Goal: Navigation & Orientation: Find specific page/section

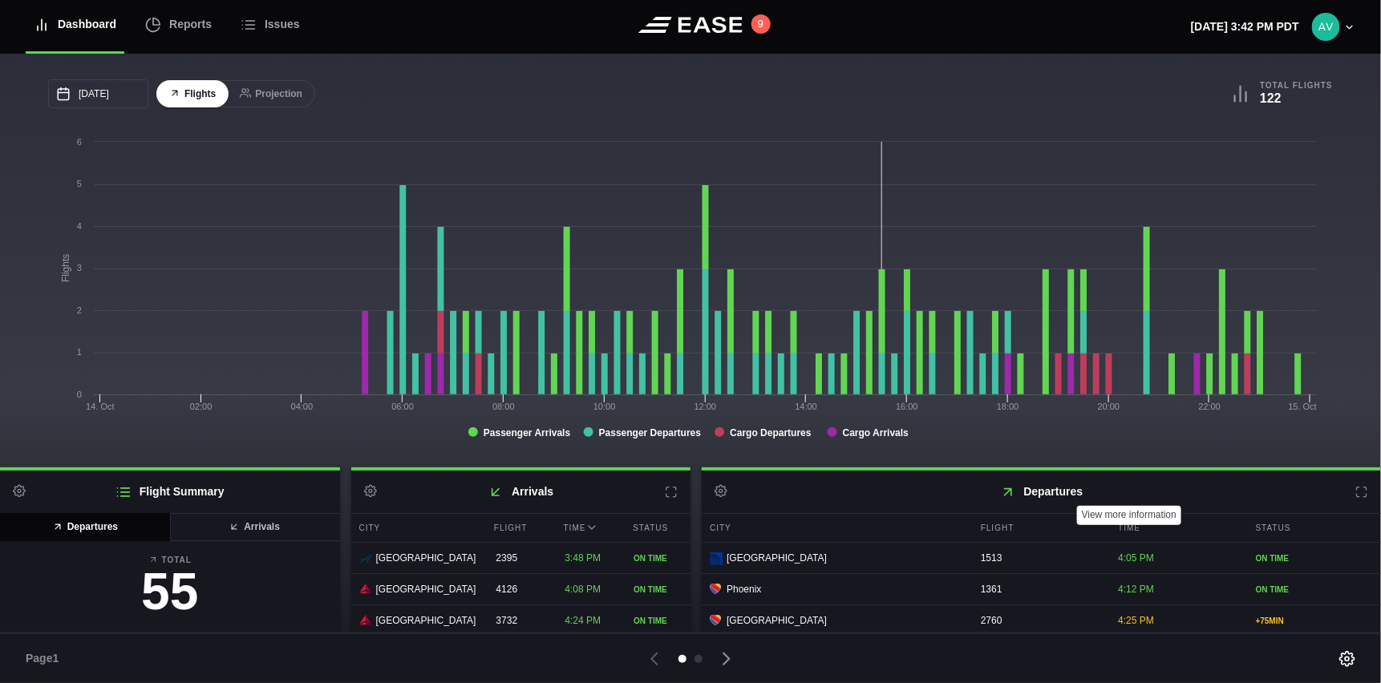
click at [1360, 499] on h2 "Departures Settings" at bounding box center [1040, 492] width 679 height 42
click at [1355, 495] on icon at bounding box center [1361, 492] width 13 height 13
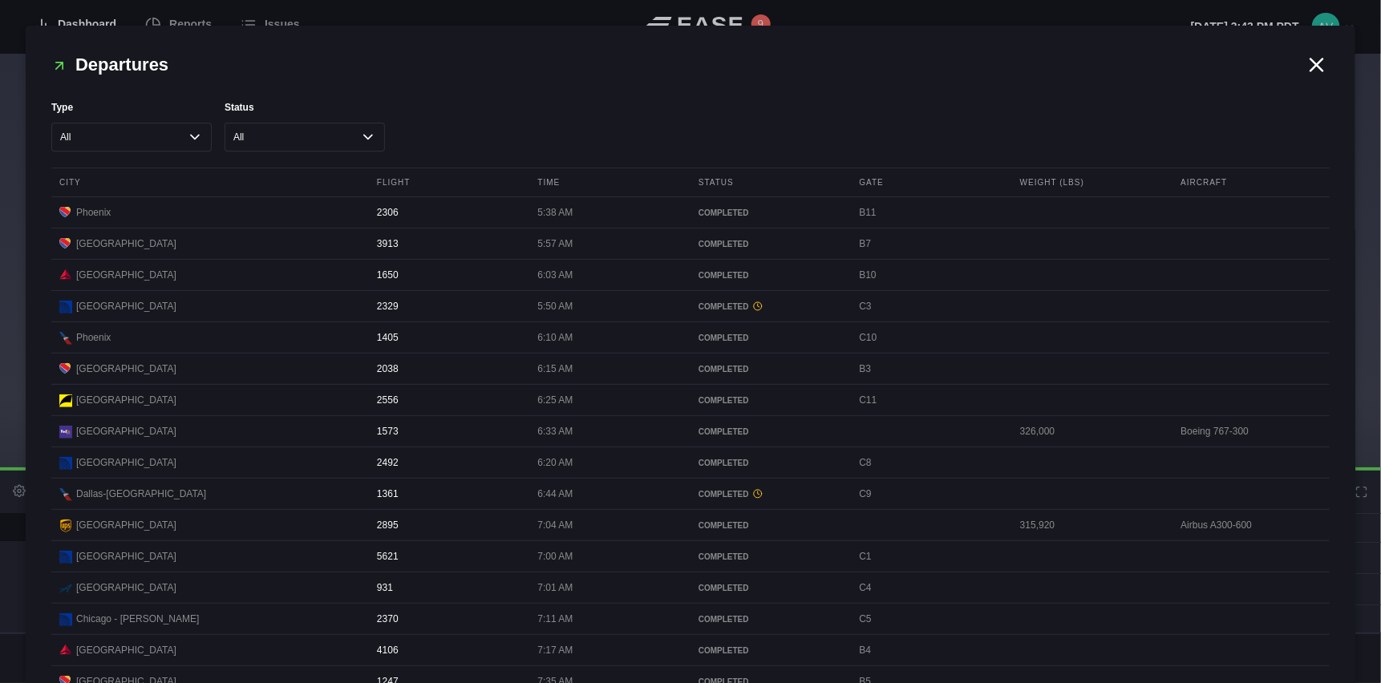
click at [1311, 67] on icon at bounding box center [1317, 65] width 12 height 12
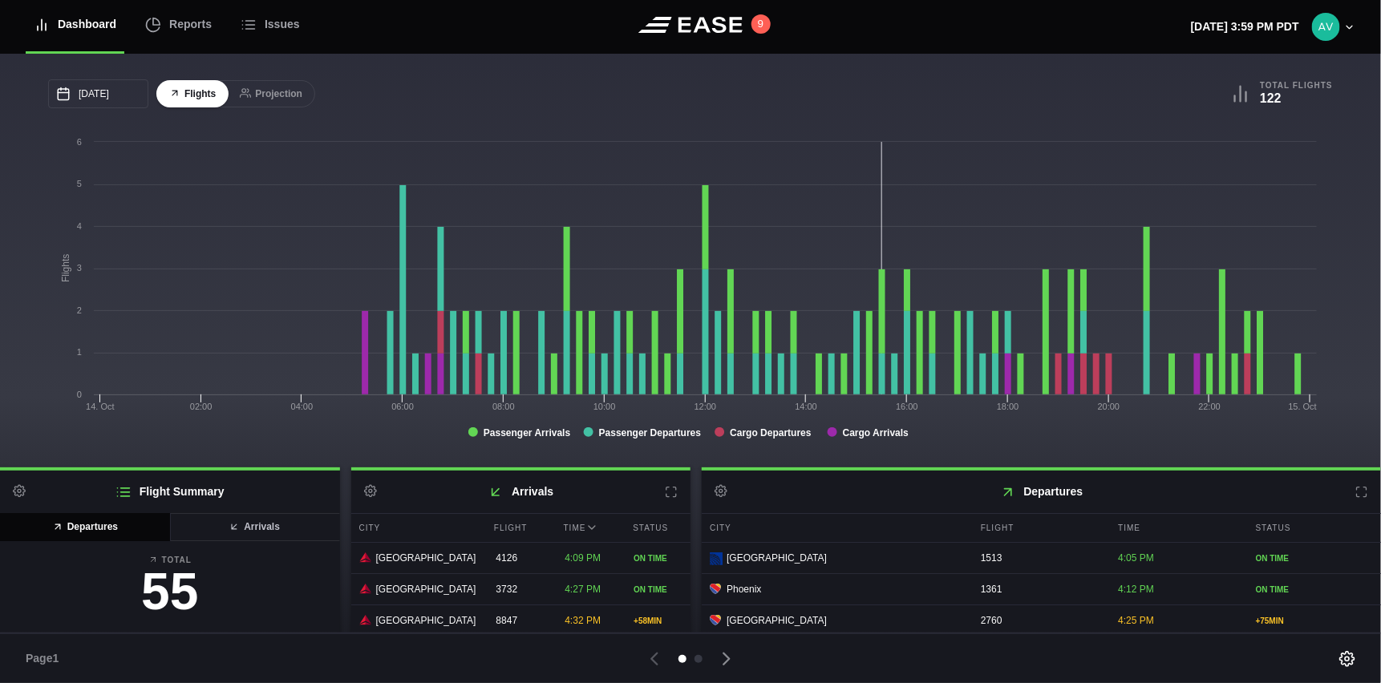
click at [1355, 495] on icon at bounding box center [1361, 492] width 13 height 13
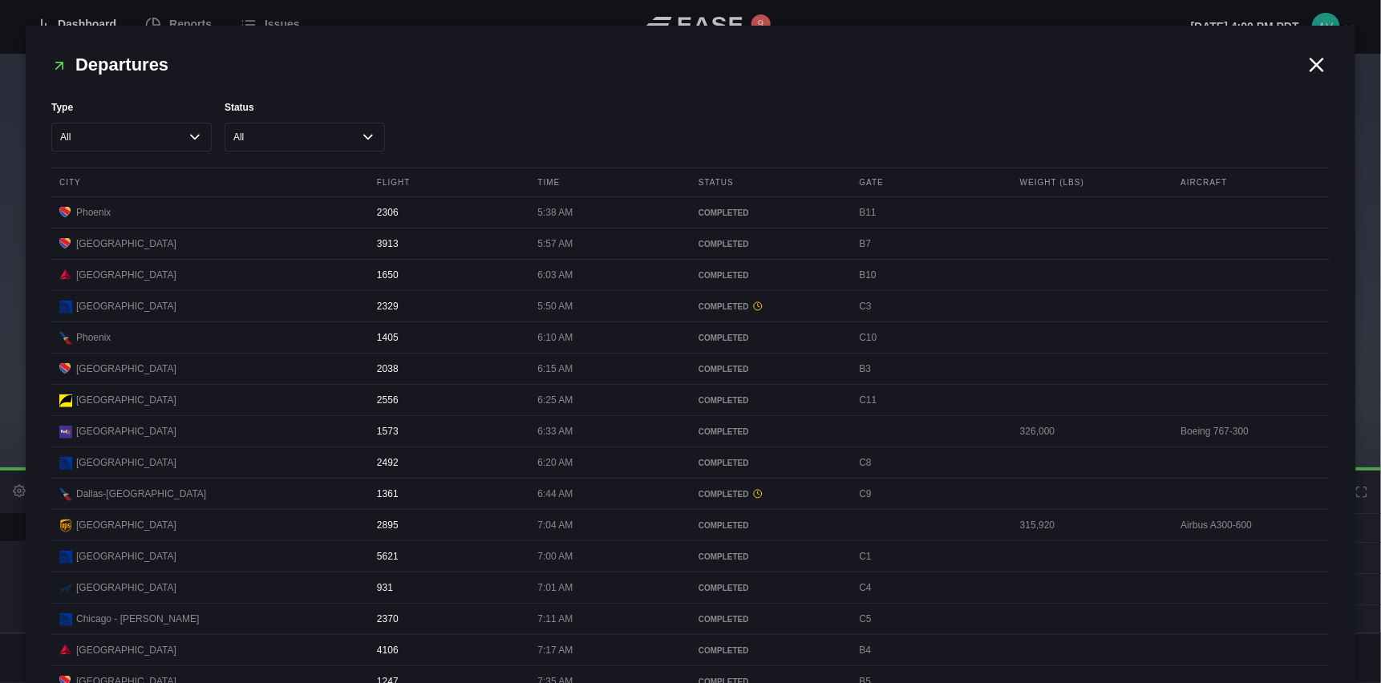
click at [1304, 64] on icon at bounding box center [1316, 65] width 24 height 24
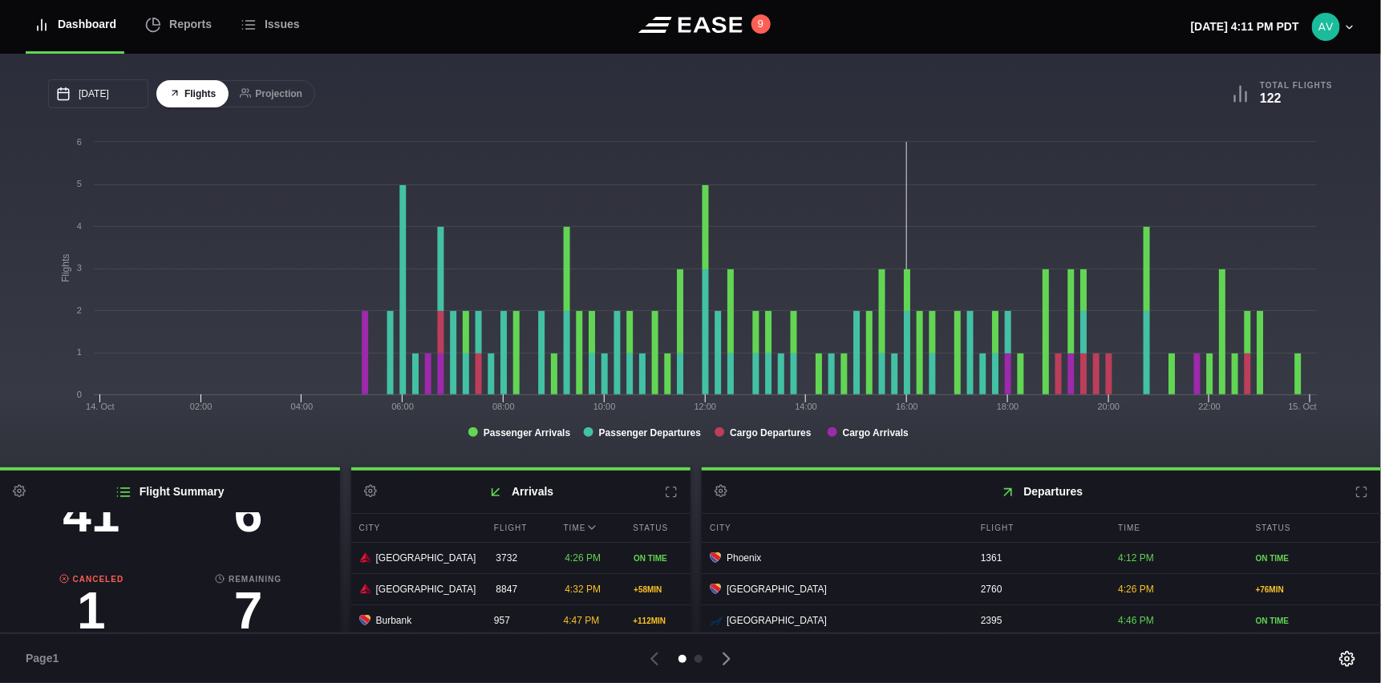
scroll to position [184, 0]
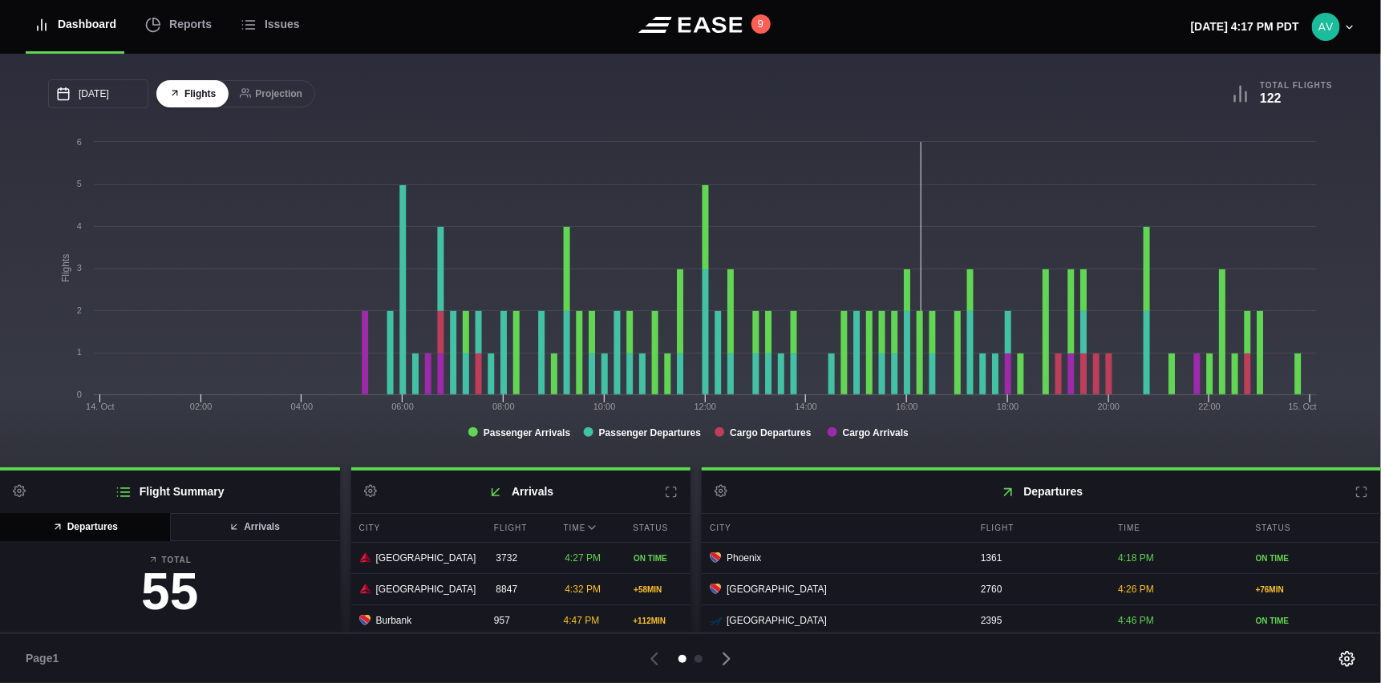
click at [1355, 496] on icon at bounding box center [1361, 492] width 13 height 13
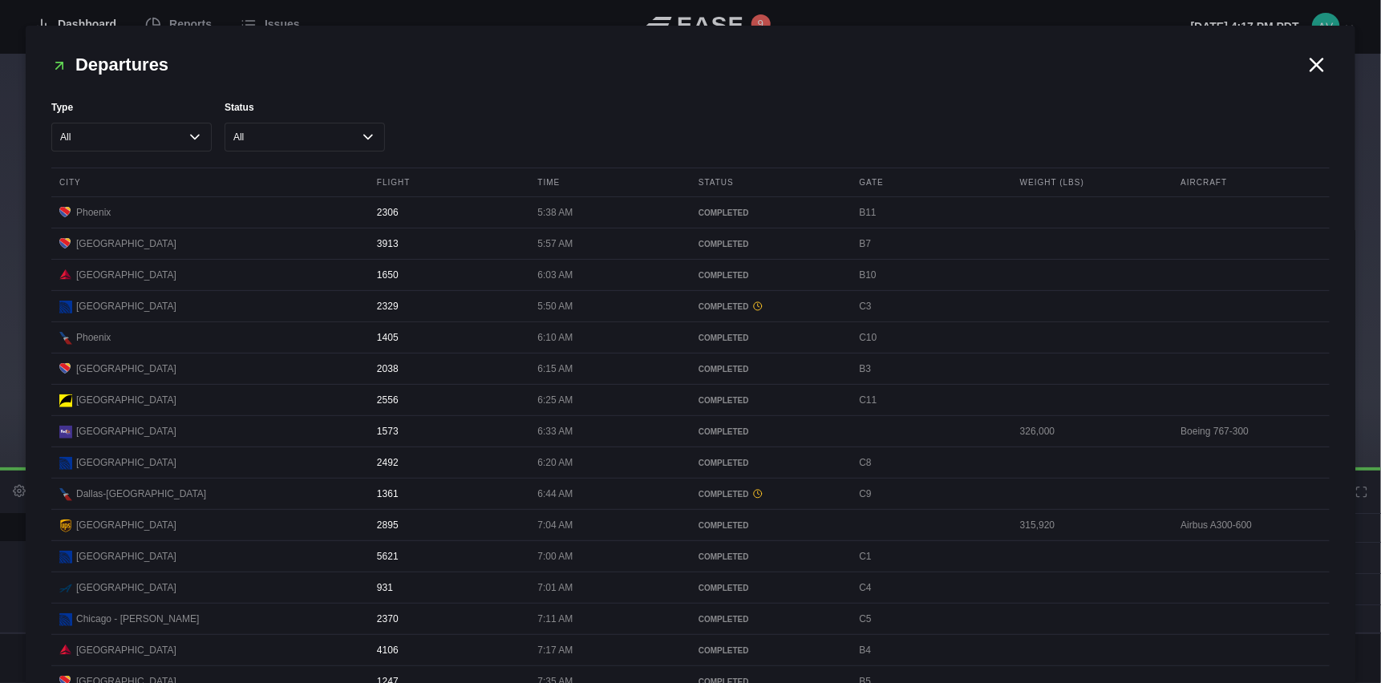
click at [1311, 64] on icon at bounding box center [1317, 65] width 12 height 12
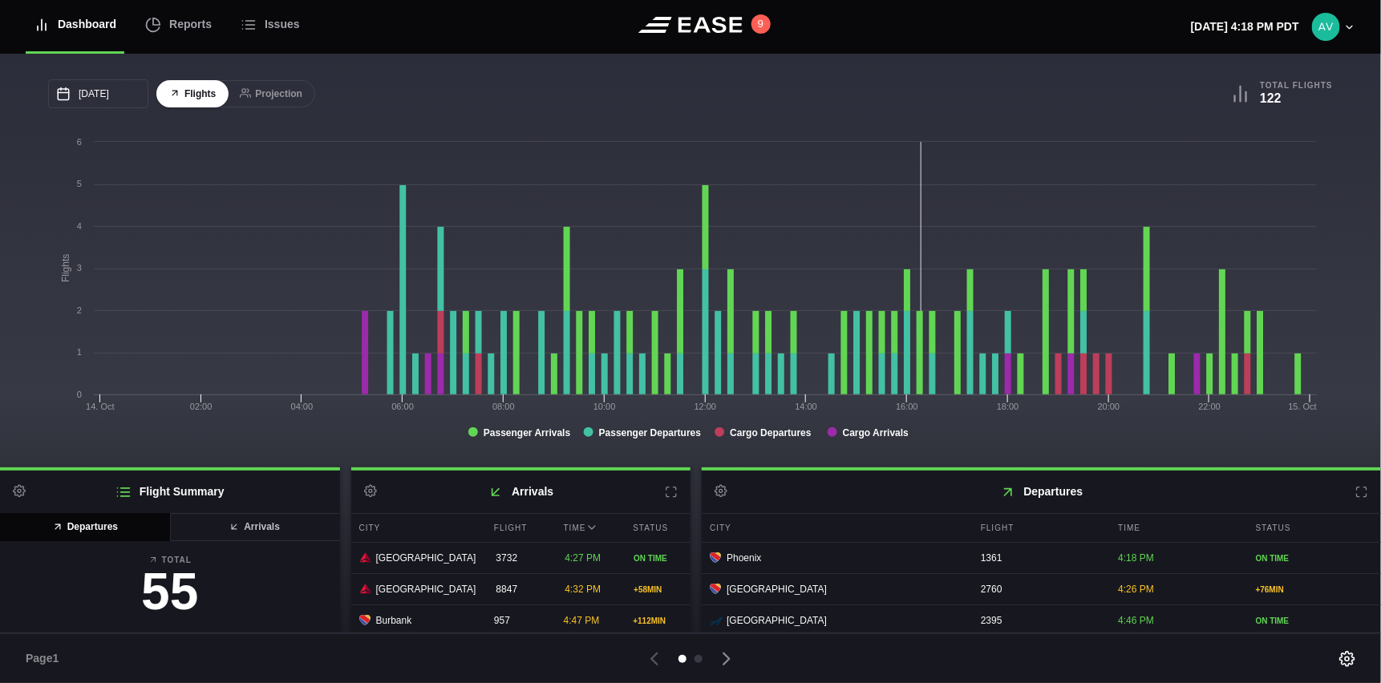
click at [665, 493] on icon at bounding box center [671, 492] width 13 height 13
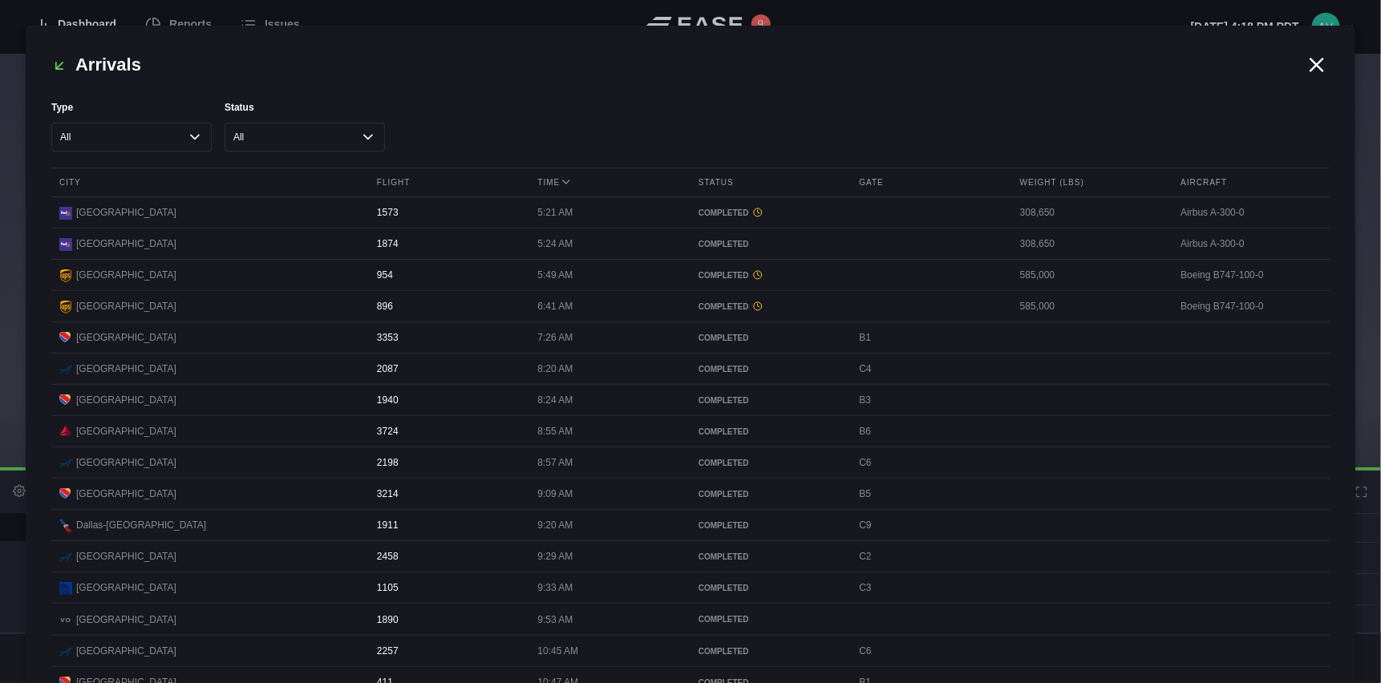
click at [1316, 71] on icon at bounding box center [1316, 65] width 24 height 24
